Goal: Transaction & Acquisition: Obtain resource

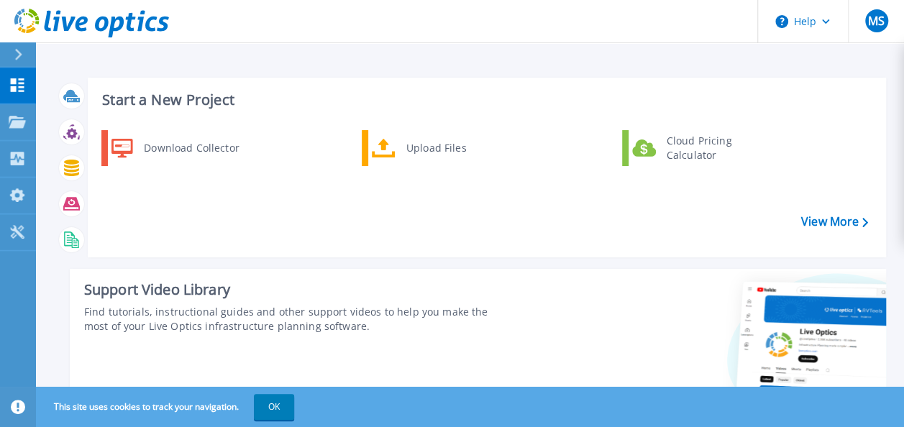
scroll to position [373, 0]
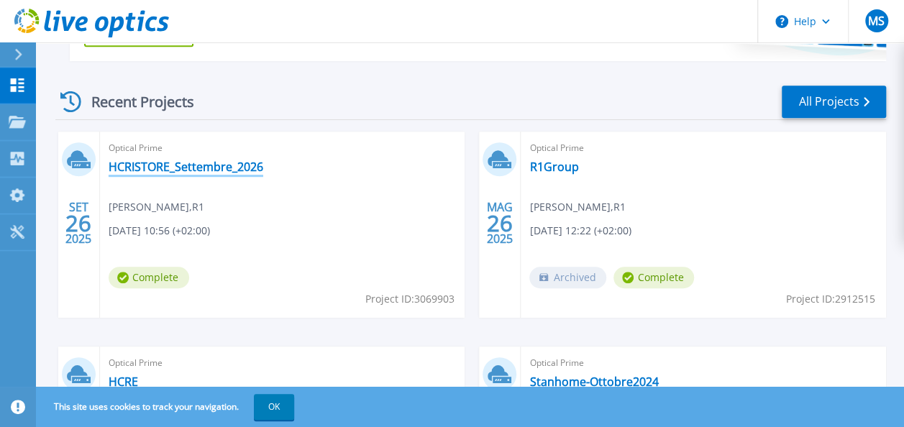
click at [138, 160] on link "HCRISTORE_Settembre_2026" at bounding box center [186, 167] width 155 height 14
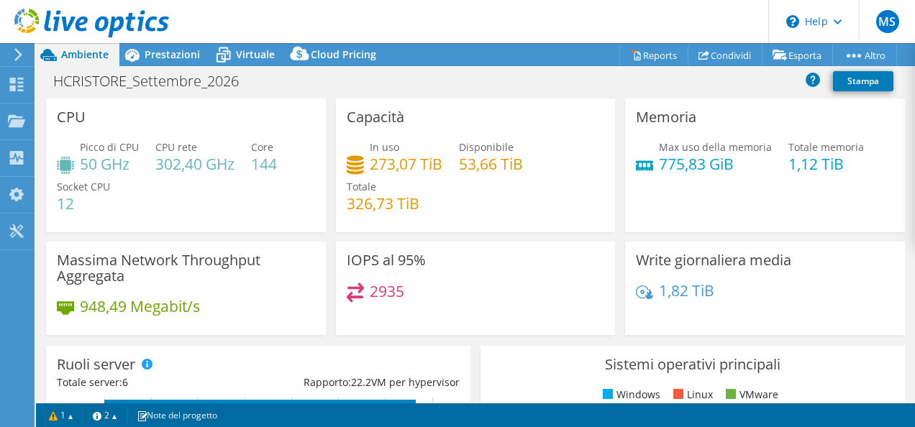
select select "EUFrankfurt"
select select "EUR"
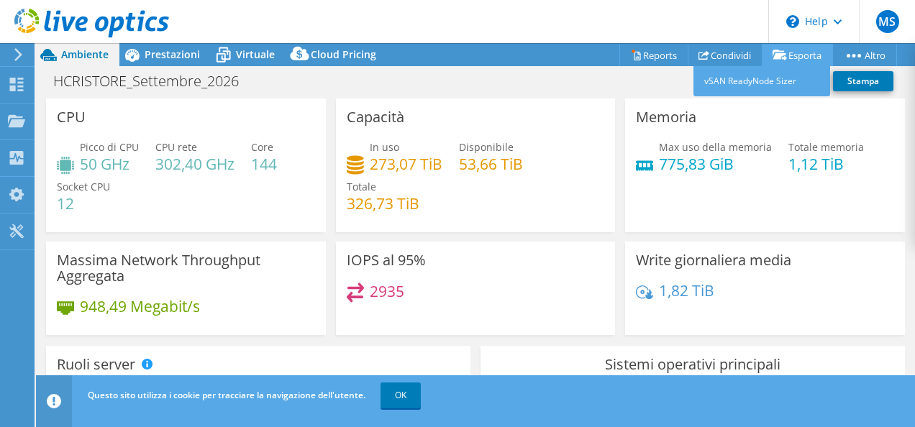
click at [783, 54] on link "Esporta" at bounding box center [796, 55] width 71 height 22
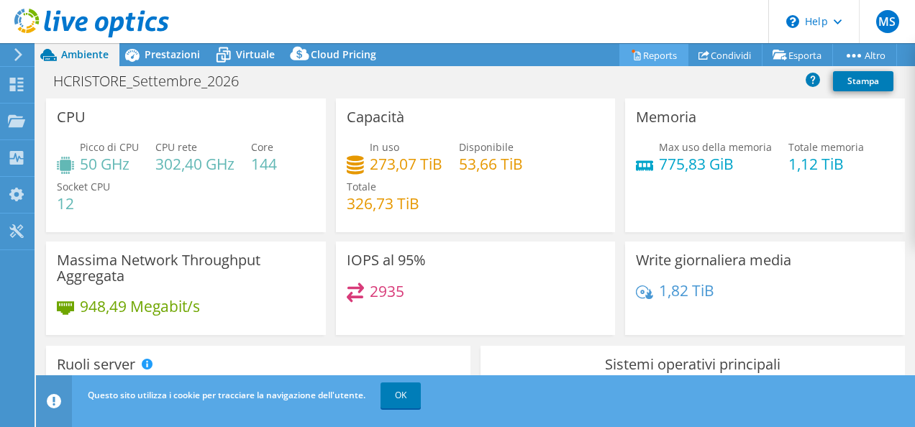
click at [654, 58] on link "Reports" at bounding box center [653, 55] width 69 height 22
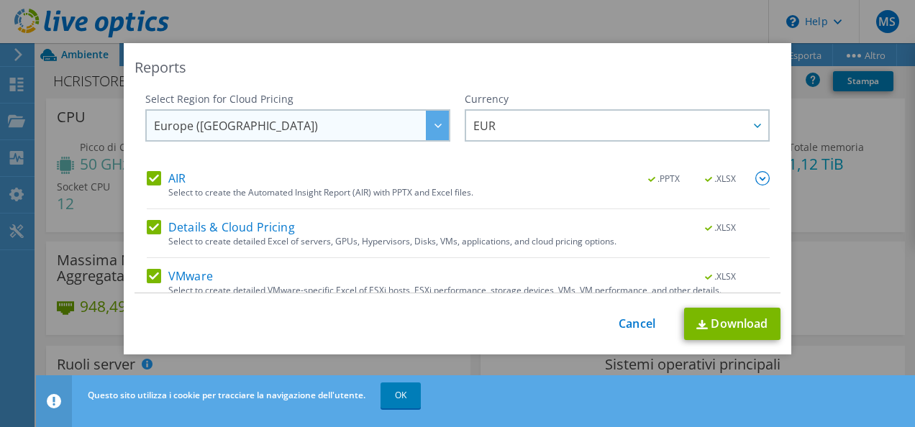
click at [362, 127] on span "Europe (Frankfurt)" at bounding box center [301, 125] width 295 height 29
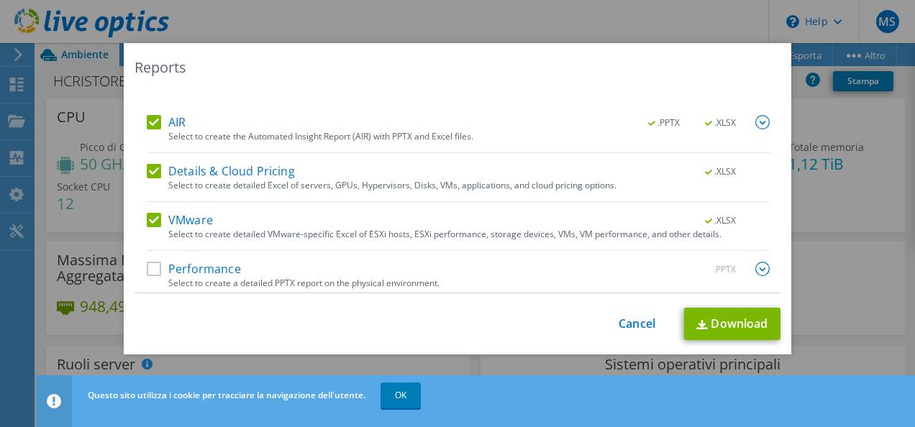
scroll to position [55, 0]
click at [148, 171] on label "Details & Cloud Pricing" at bounding box center [221, 172] width 148 height 14
click at [0, 0] on input "Details & Cloud Pricing" at bounding box center [0, 0] width 0 height 0
click at [151, 267] on label "Performance" at bounding box center [194, 269] width 94 height 14
click at [0, 0] on input "Performance" at bounding box center [0, 0] width 0 height 0
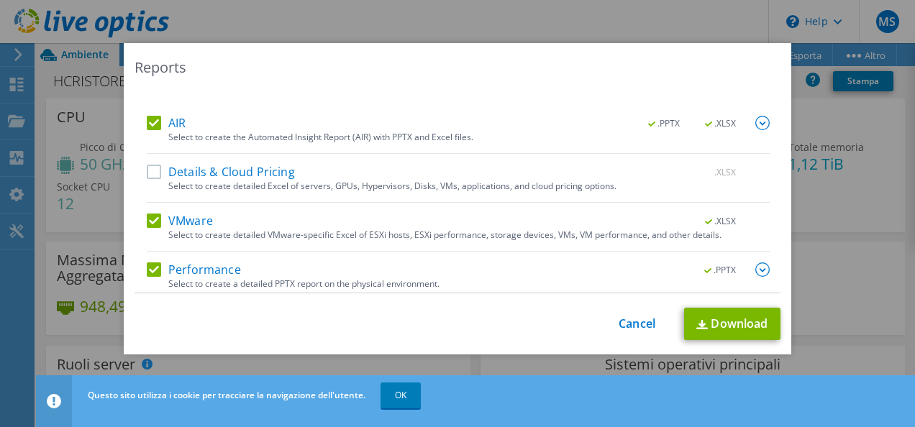
scroll to position [61, 0]
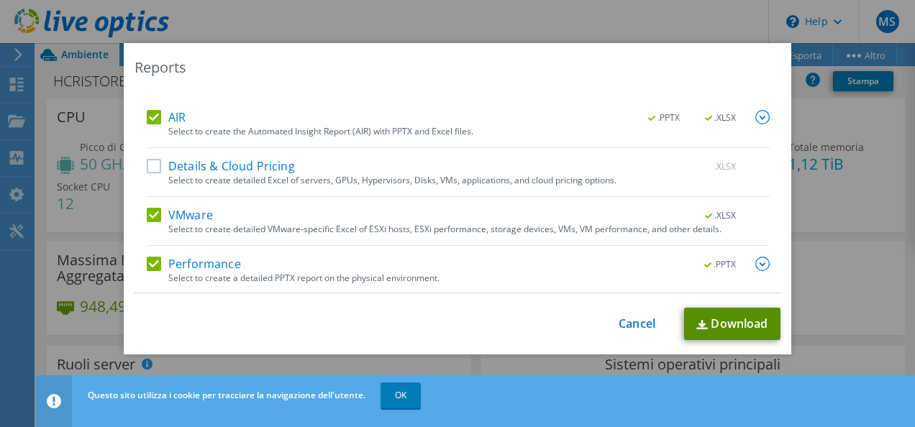
click at [706, 328] on link "Download" at bounding box center [732, 324] width 96 height 32
click at [504, 316] on div "This process may take a while, please wait... Cancel Download" at bounding box center [457, 324] width 646 height 32
click at [623, 326] on link "Cancel" at bounding box center [636, 324] width 37 height 14
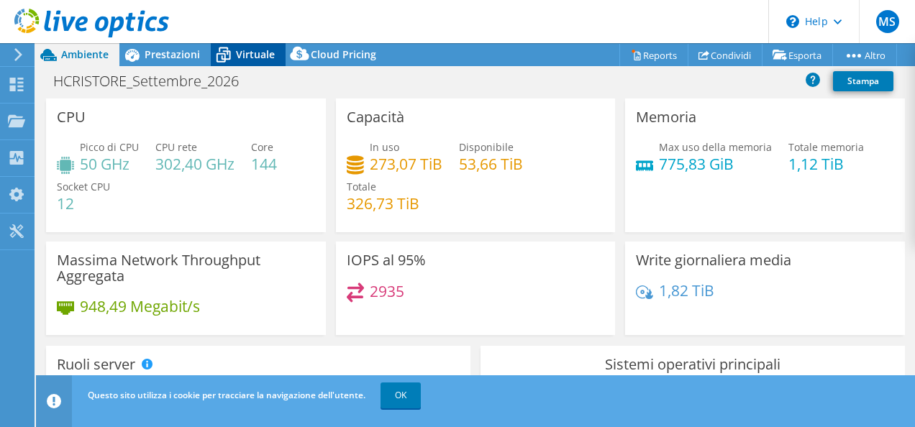
click at [216, 63] on icon at bounding box center [223, 54] width 25 height 25
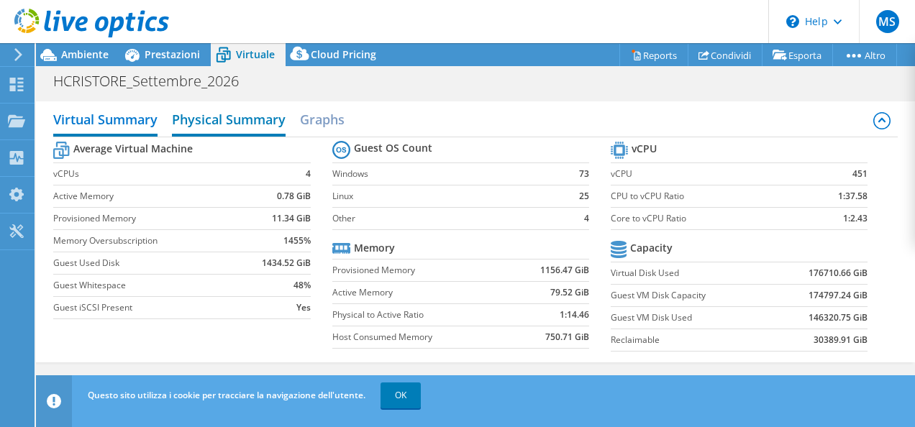
click at [200, 120] on h2 "Physical Summary" at bounding box center [229, 121] width 114 height 32
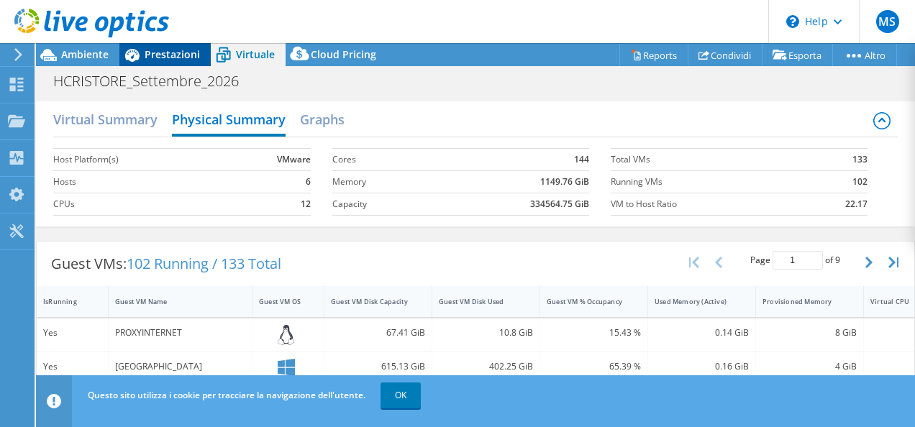
click at [145, 58] on span "Prestazioni" at bounding box center [172, 54] width 55 height 14
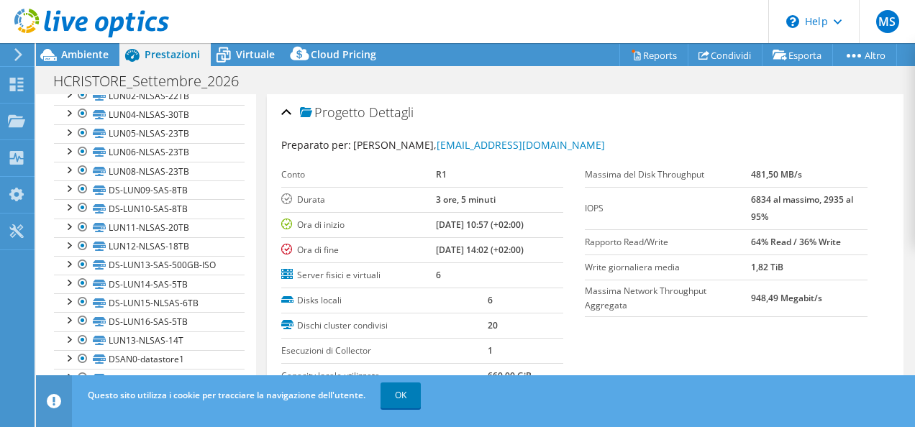
scroll to position [0, 0]
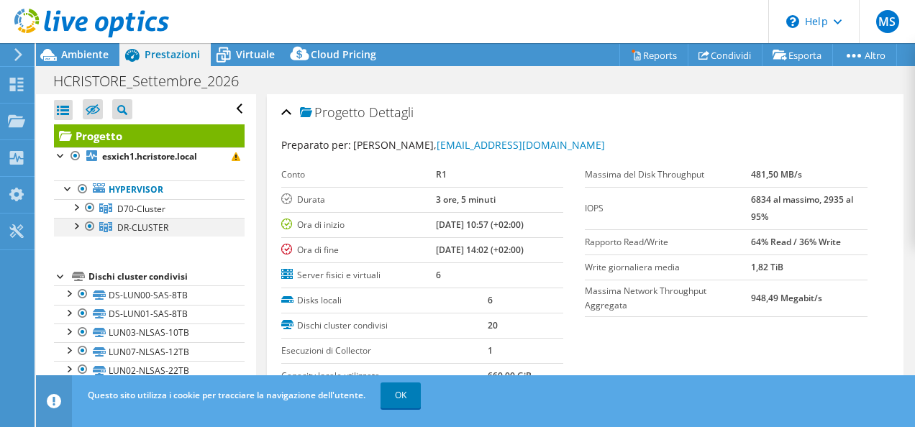
click at [89, 224] on div at bounding box center [90, 226] width 14 height 17
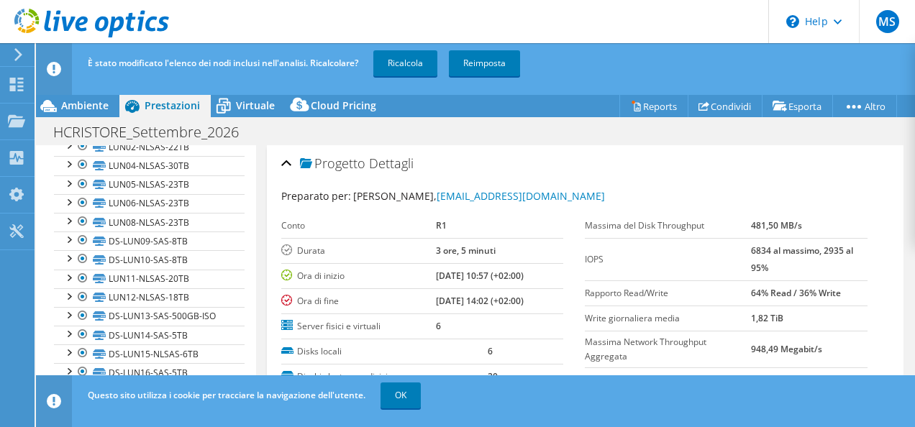
scroll to position [272, 0]
click at [239, 329] on div "Apri tutto Chiudi tutto Nascondi nodi esclusi Filtro struttura progetto" at bounding box center [145, 166] width 219 height 586
click at [646, 106] on link "Reports" at bounding box center [653, 106] width 69 height 22
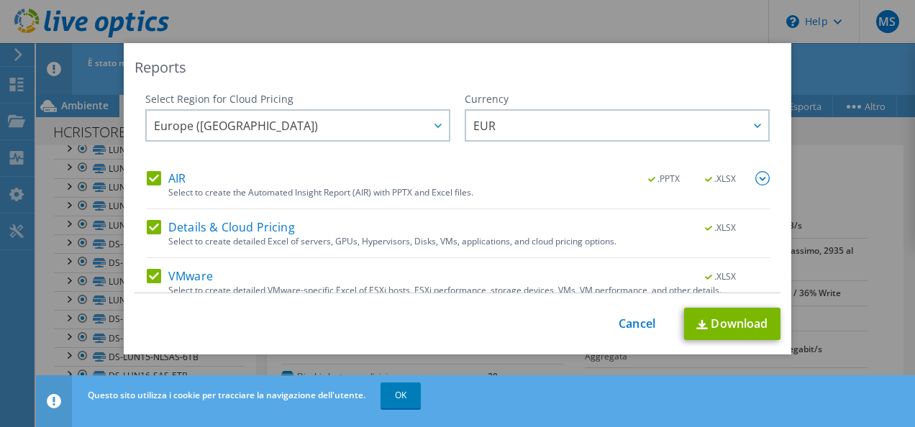
click at [148, 231] on label "Details & Cloud Pricing" at bounding box center [221, 227] width 148 height 14
click at [0, 0] on input "Details & Cloud Pricing" at bounding box center [0, 0] width 0 height 0
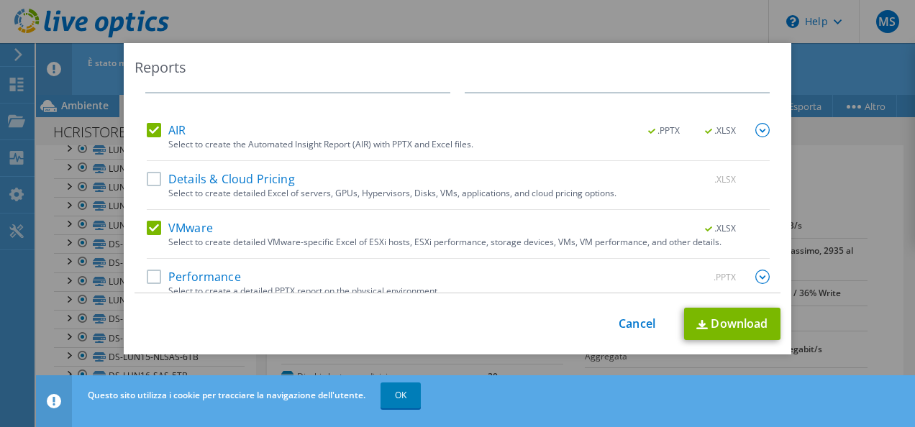
scroll to position [61, 0]
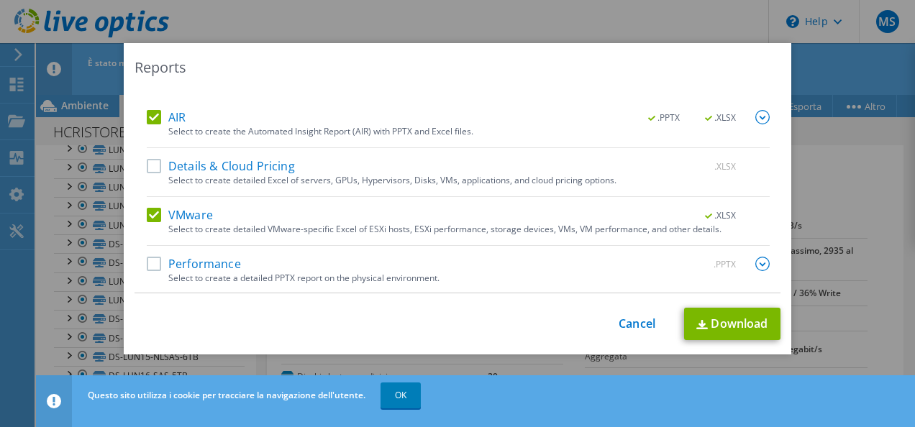
click at [147, 260] on label "Performance" at bounding box center [194, 264] width 94 height 14
click at [0, 0] on input "Performance" at bounding box center [0, 0] width 0 height 0
click at [739, 323] on link "Download" at bounding box center [732, 324] width 96 height 32
